Goal: Transaction & Acquisition: Subscribe to service/newsletter

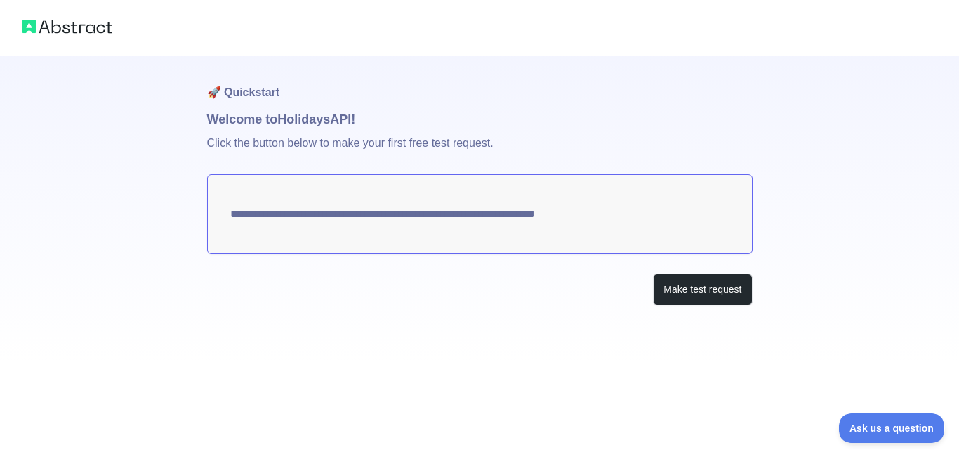
drag, startPoint x: 668, startPoint y: 229, endPoint x: 606, endPoint y: 222, distance: 62.2
click at [606, 222] on textarea "**********" at bounding box center [480, 214] width 546 height 80
click at [686, 295] on button "Make test request" at bounding box center [702, 290] width 99 height 32
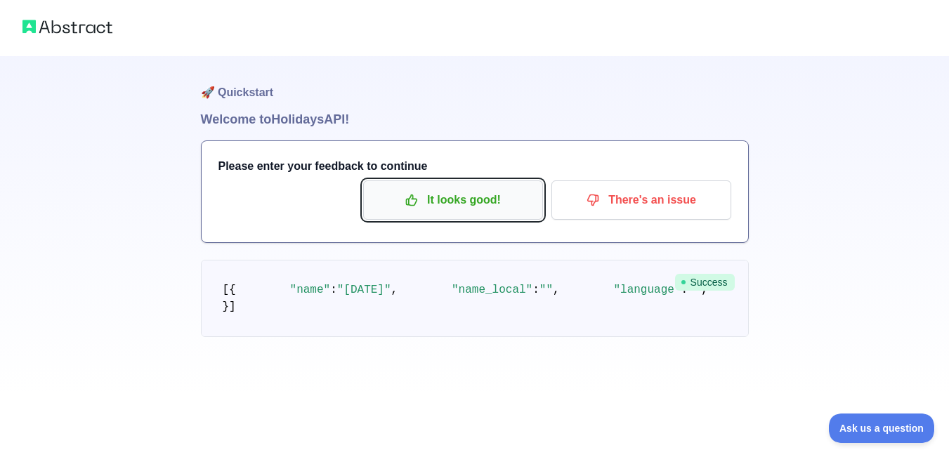
click at [454, 203] on p "It looks good!" at bounding box center [453, 200] width 159 height 24
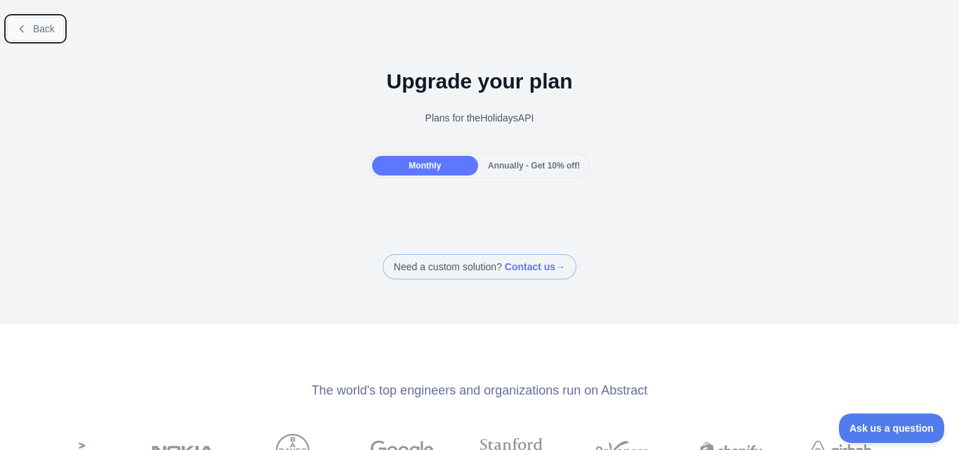
click at [34, 33] on span "Back" at bounding box center [44, 28] width 22 height 11
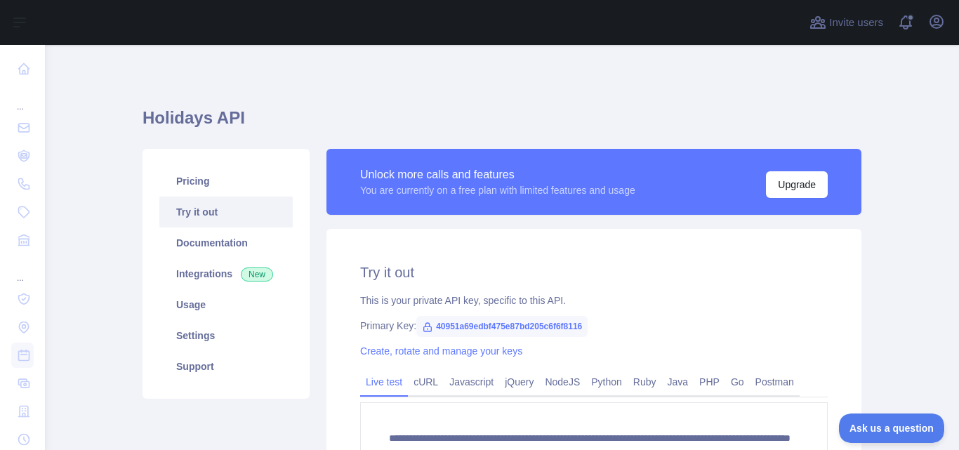
click at [34, 34] on div "Open sidebar" at bounding box center [479, 22] width 959 height 45
